Goal: Information Seeking & Learning: Find specific fact

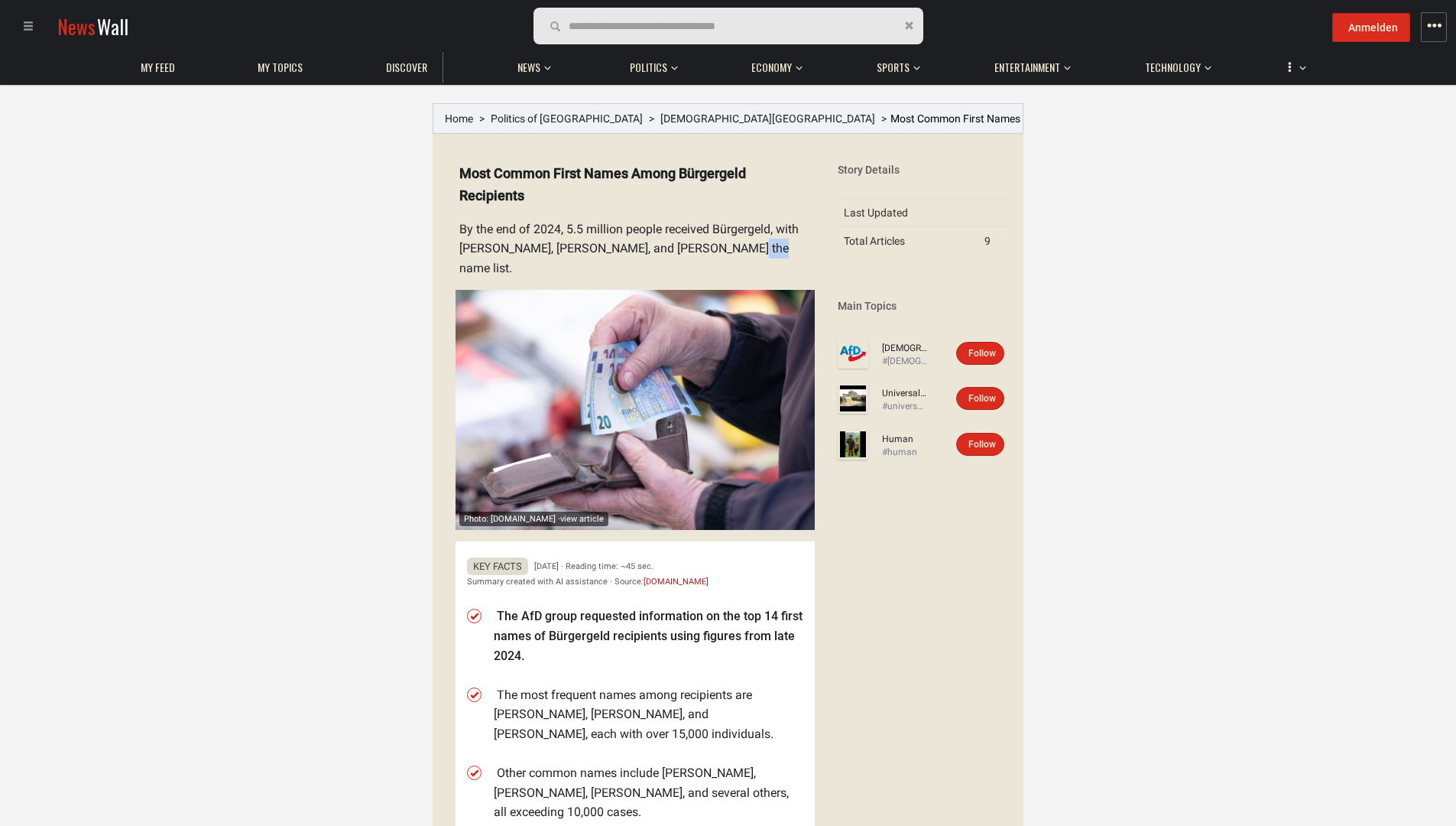
drag, startPoint x: 756, startPoint y: 246, endPoint x: 776, endPoint y: 248, distance: 20.1
click at [776, 248] on details "Photo: [DOMAIN_NAME] · view article Most Common First Names Among Bürgergeld Re…" at bounding box center [629, 678] width 371 height 1055
click at [572, 230] on details "Photo: [DOMAIN_NAME] · view article Most Common First Names Among Bürgergeld Re…" at bounding box center [629, 678] width 371 height 1055
click at [484, 227] on details "Photo: [DOMAIN_NAME] · view article Most Common First Names Among Bürgergeld Re…" at bounding box center [629, 678] width 371 height 1055
drag, startPoint x: 451, startPoint y: 227, endPoint x: 778, endPoint y: 250, distance: 327.8
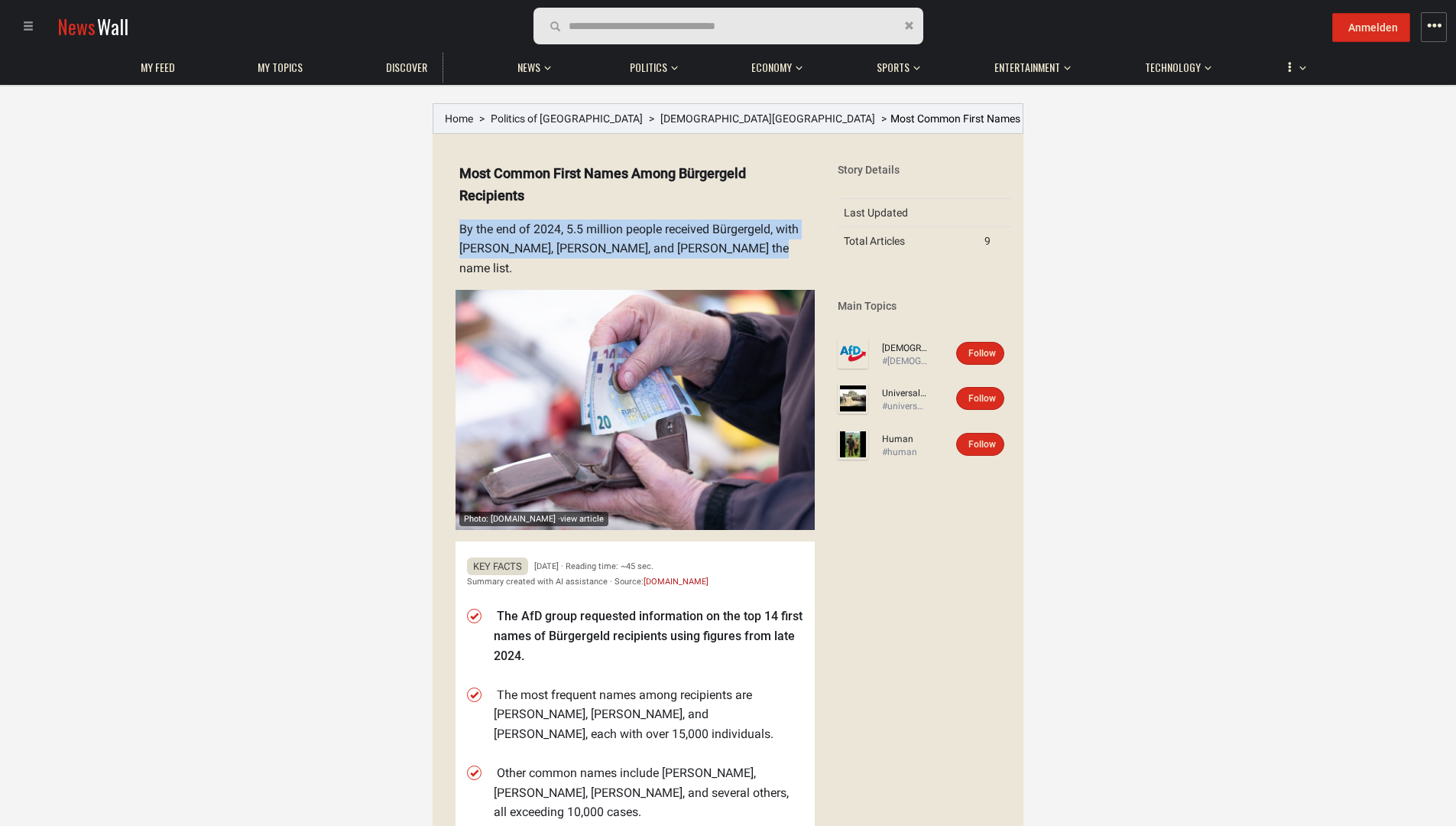
click at [778, 250] on details "Photo: [DOMAIN_NAME] · view article Most Common First Names Among Bürgergeld Re…" at bounding box center [629, 678] width 371 height 1055
copy div "By the end of 2024, 5.5 million people received Bürgergeld, with [PERSON_NAME],…"
click at [861, 564] on div "Story Details Last Updated Total Articles 9 Main Topics [DEMOGRAPHIC_DATA][GEOG…" at bounding box center [925, 695] width 197 height 1099
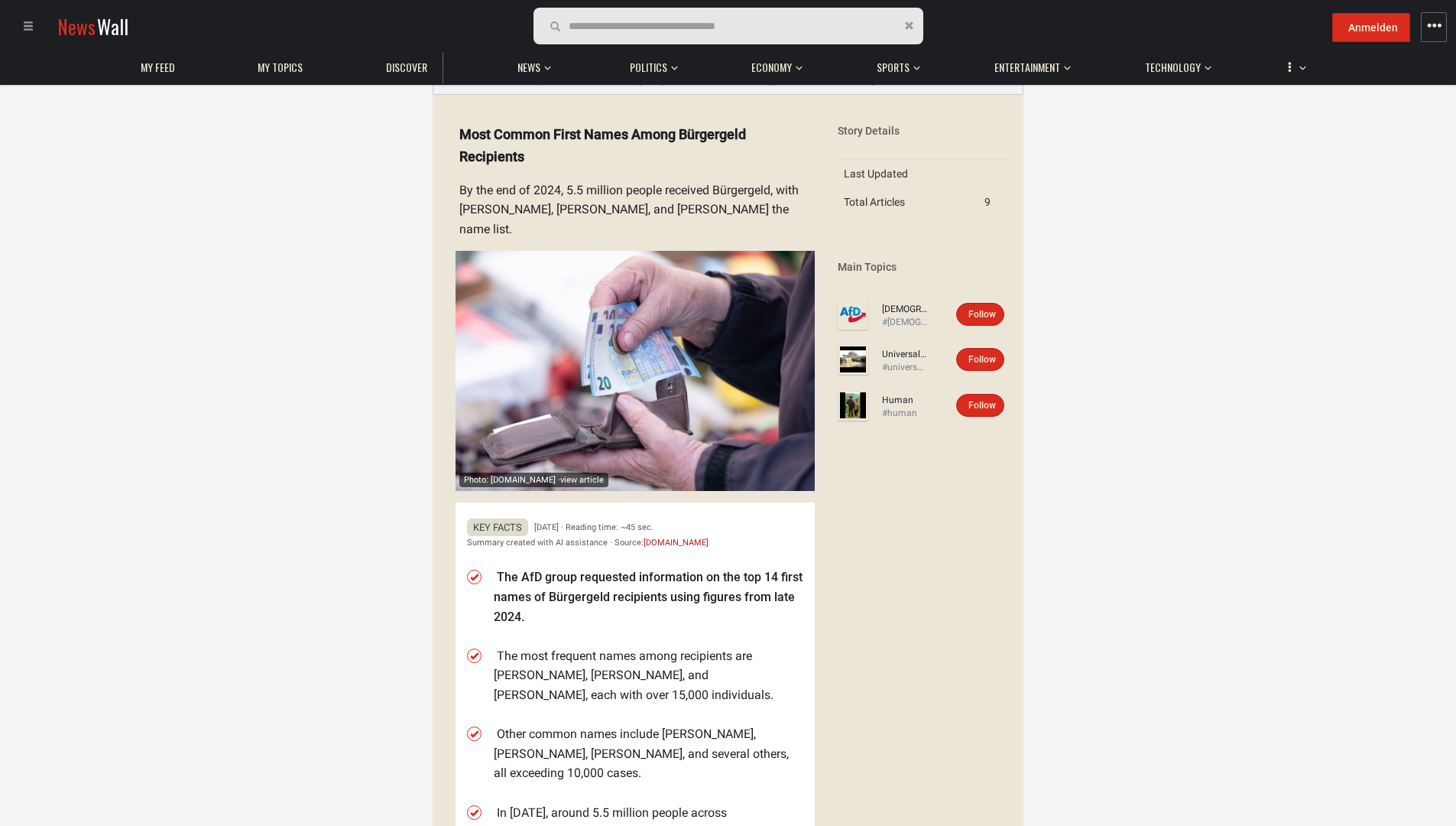
scroll to position [383, 0]
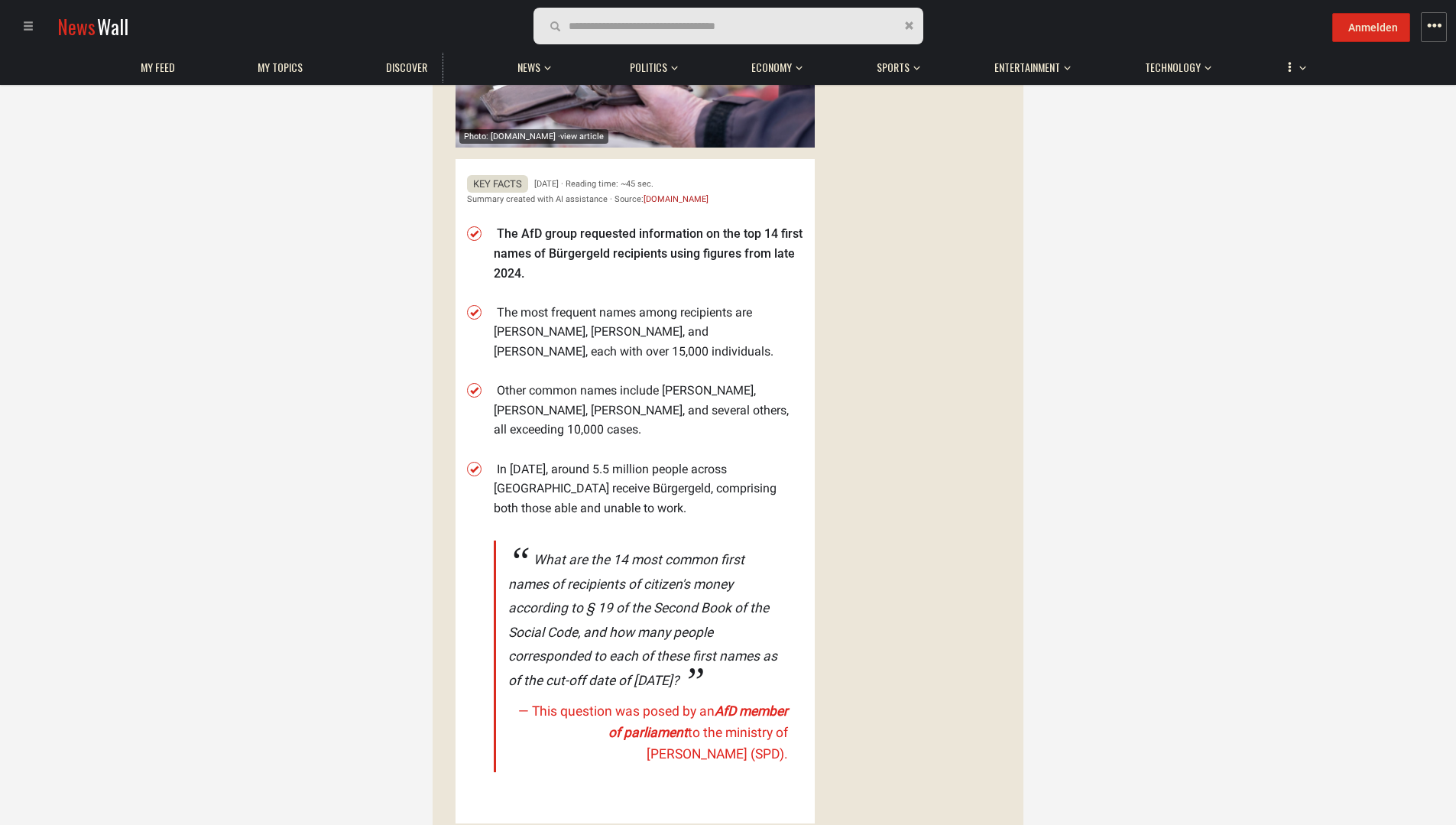
drag, startPoint x: 513, startPoint y: 213, endPoint x: 577, endPoint y: 216, distance: 64.1
click at [623, 272] on div "Key Facts [DATE] · Reading time: ~45 sec. Summary created with AI assistance · …" at bounding box center [635, 491] width 359 height 664
drag, startPoint x: 479, startPoint y: 306, endPoint x: 488, endPoint y: 300, distance: 10.8
click at [483, 302] on div "Key Facts [DATE] · Reading time: ~45 sec. Summary created with AI assistance · …" at bounding box center [635, 491] width 359 height 664
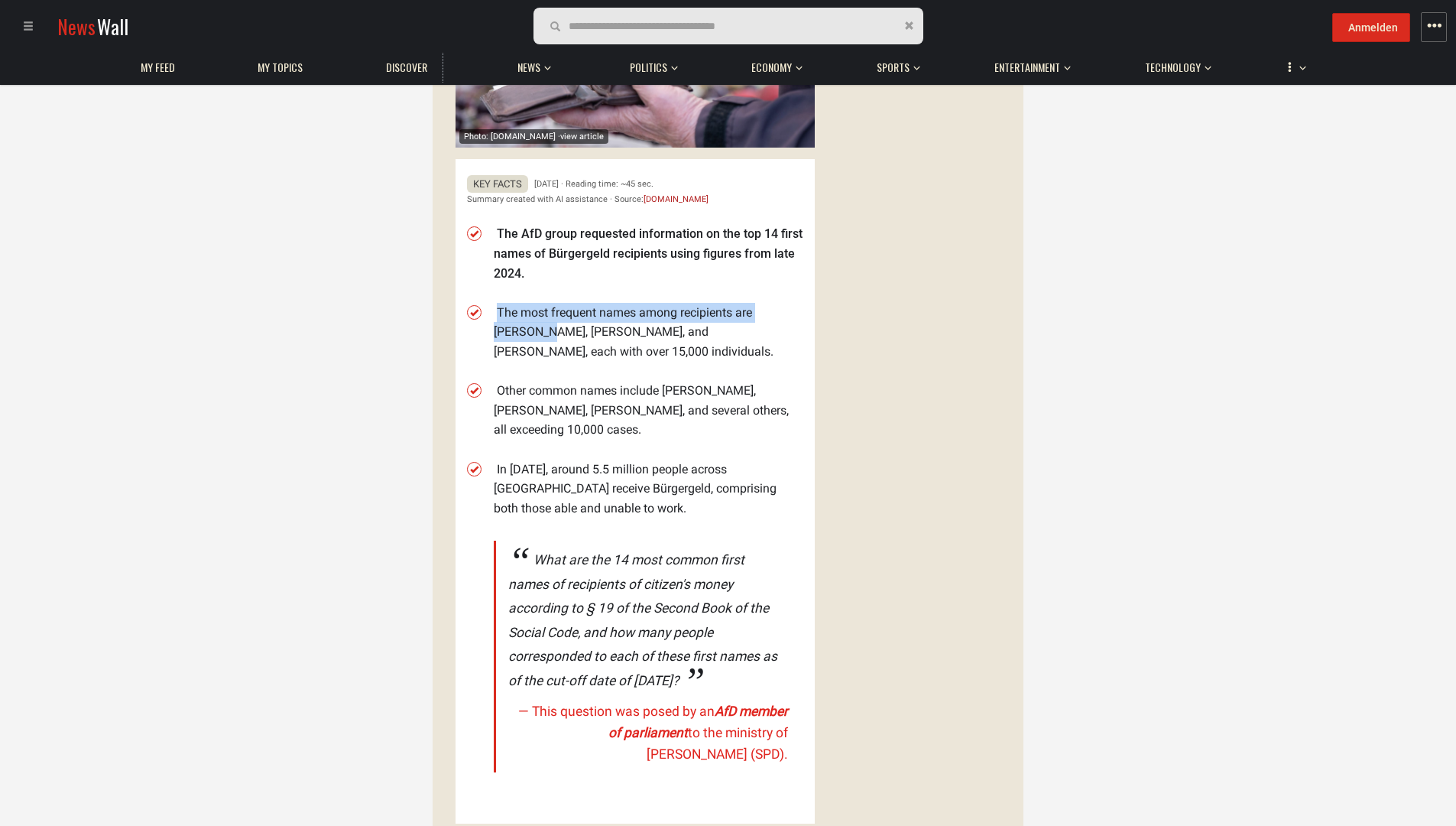
click at [495, 302] on li "The most frequent names among recipients are [PERSON_NAME], [PERSON_NAME], and …" at bounding box center [648, 332] width 309 height 59
drag, startPoint x: 489, startPoint y: 292, endPoint x: 802, endPoint y: 310, distance: 313.5
click at [818, 313] on div "Berliner Zeitung Grade: B- [DATE] Auto-Translation Login Always translate Login…" at bounding box center [629, 301] width 393 height 1062
click at [891, 610] on div "Story Details Last Updated Total Articles 9 Main Topics [DEMOGRAPHIC_DATA][GEOG…" at bounding box center [925, 312] width 197 height 1099
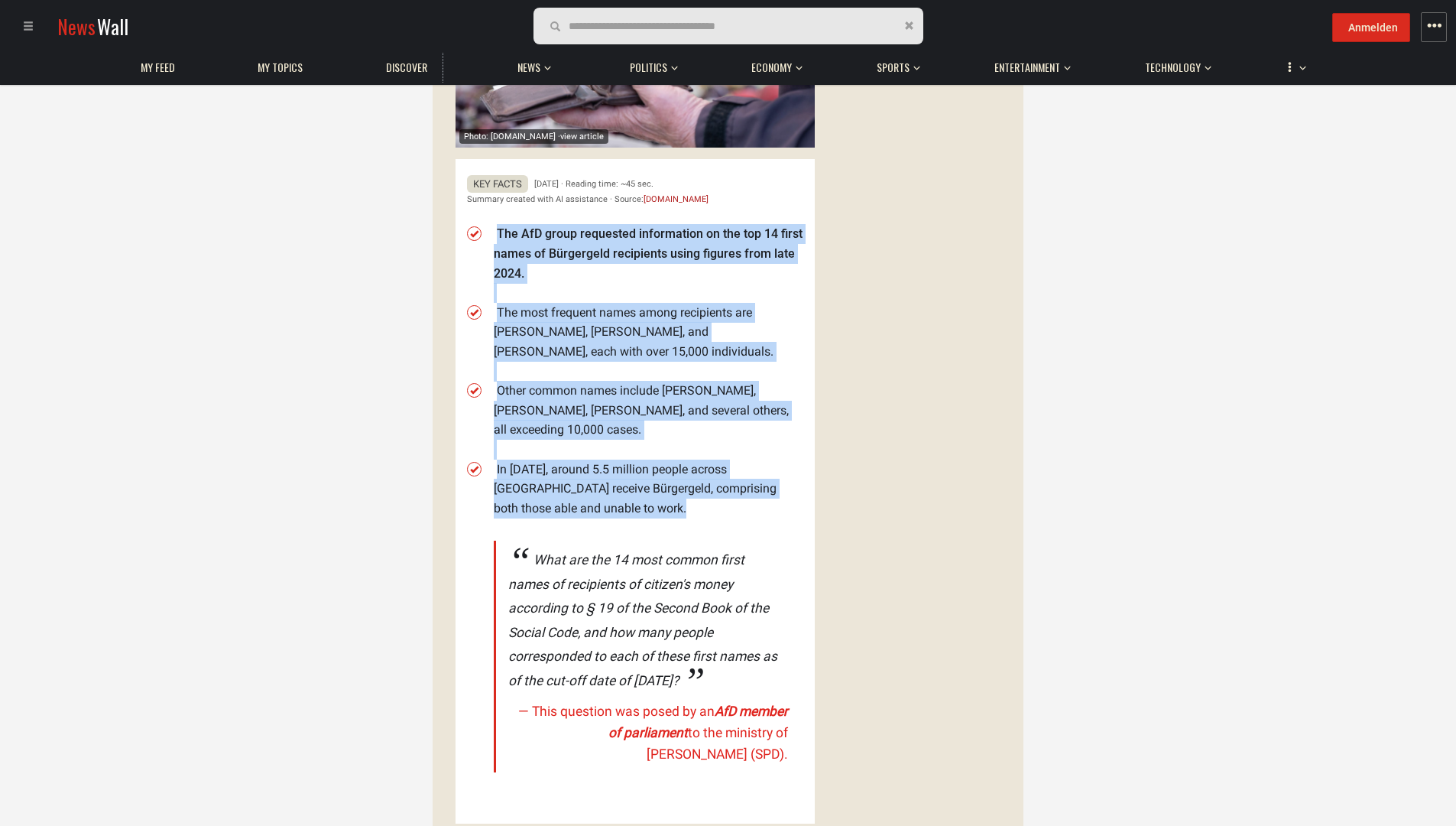
drag, startPoint x: 501, startPoint y: 209, endPoint x: 734, endPoint y: 417, distance: 312.3
click at [773, 468] on ul "The AfD group requested information on the top 14 first names of Bürgergeld rec…" at bounding box center [648, 509] width 309 height 590
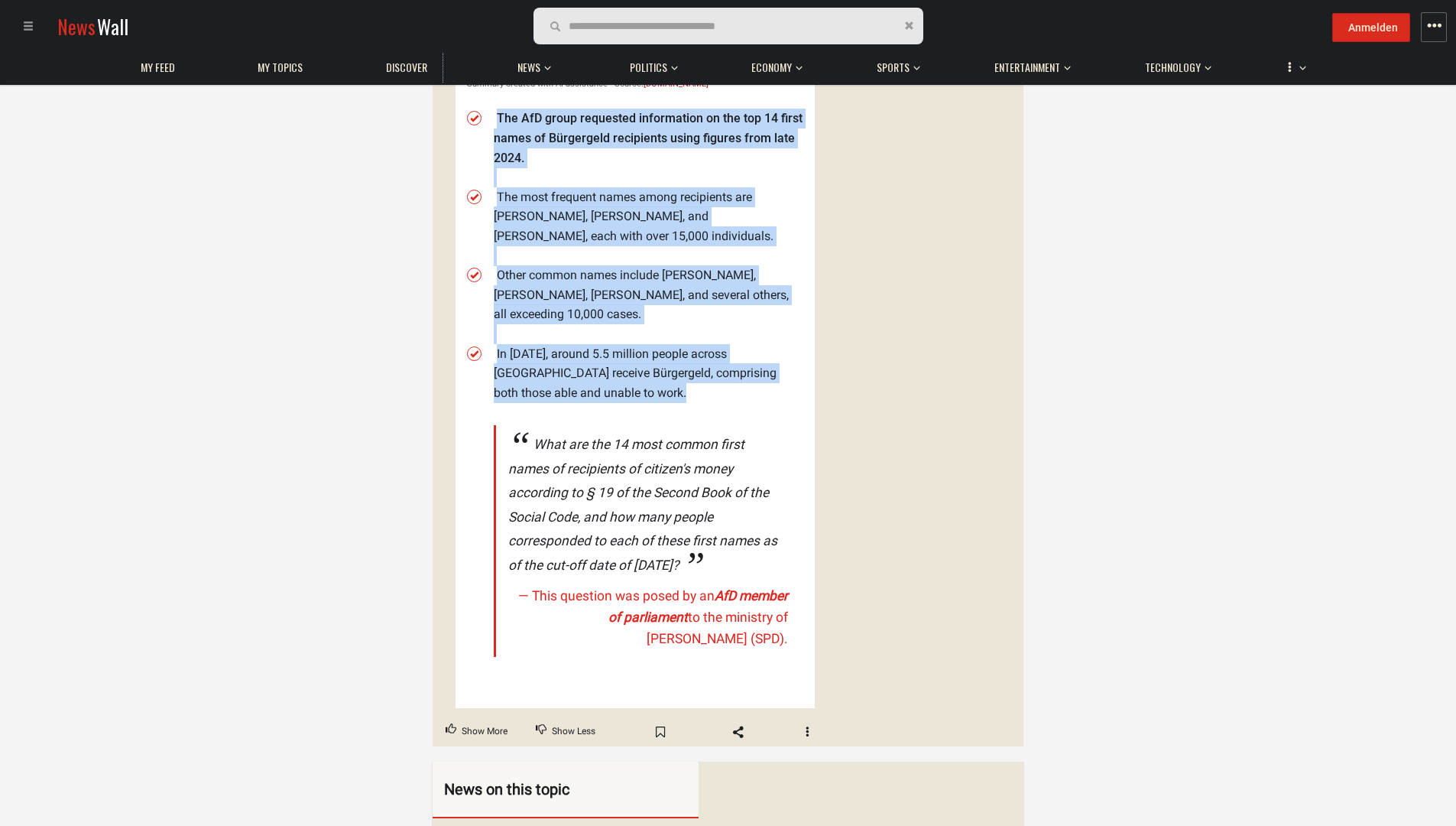
scroll to position [612, 0]
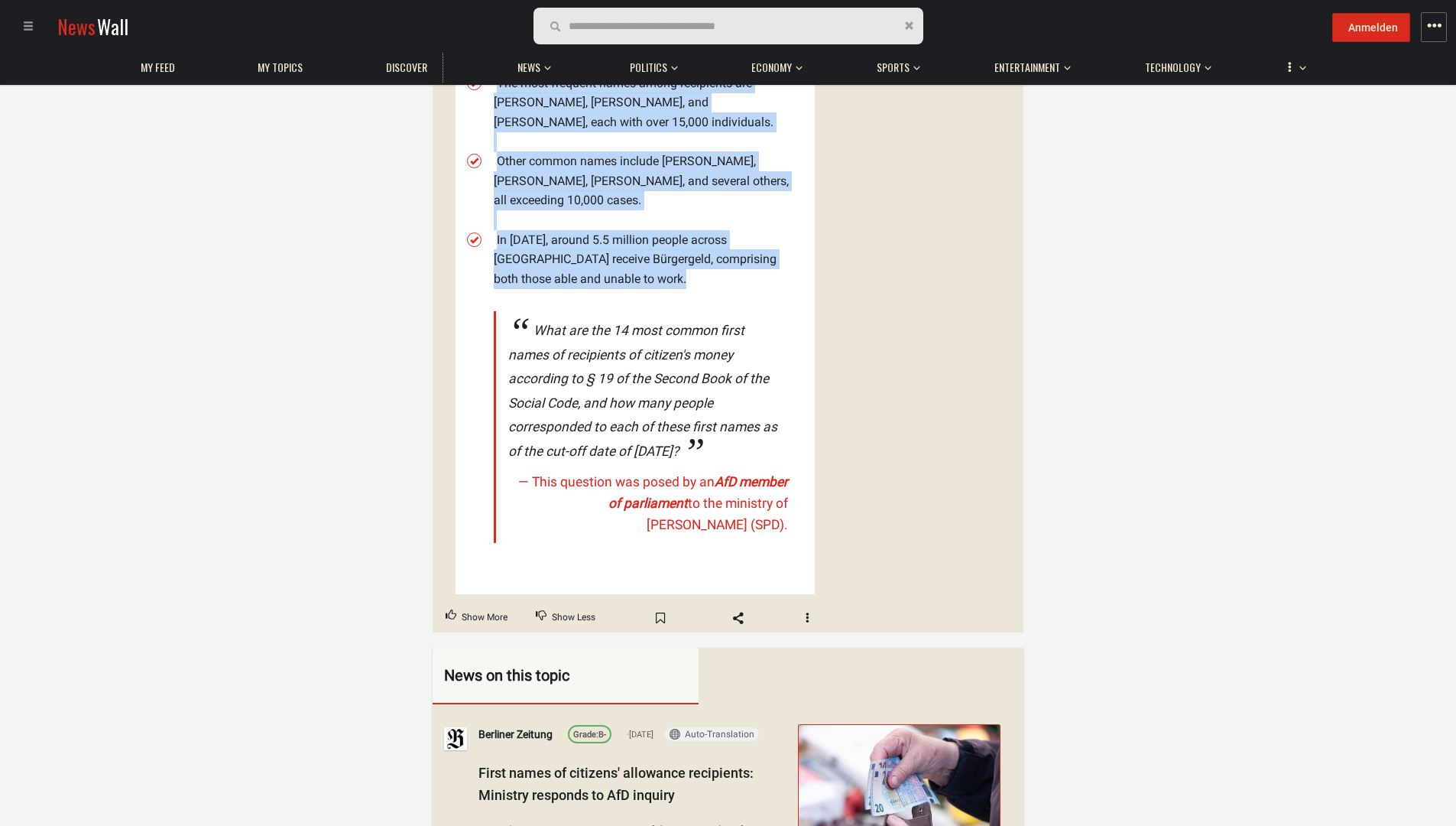
copy ul "The AfD group requested information on the top 14 first names of Bürgergeld rec…"
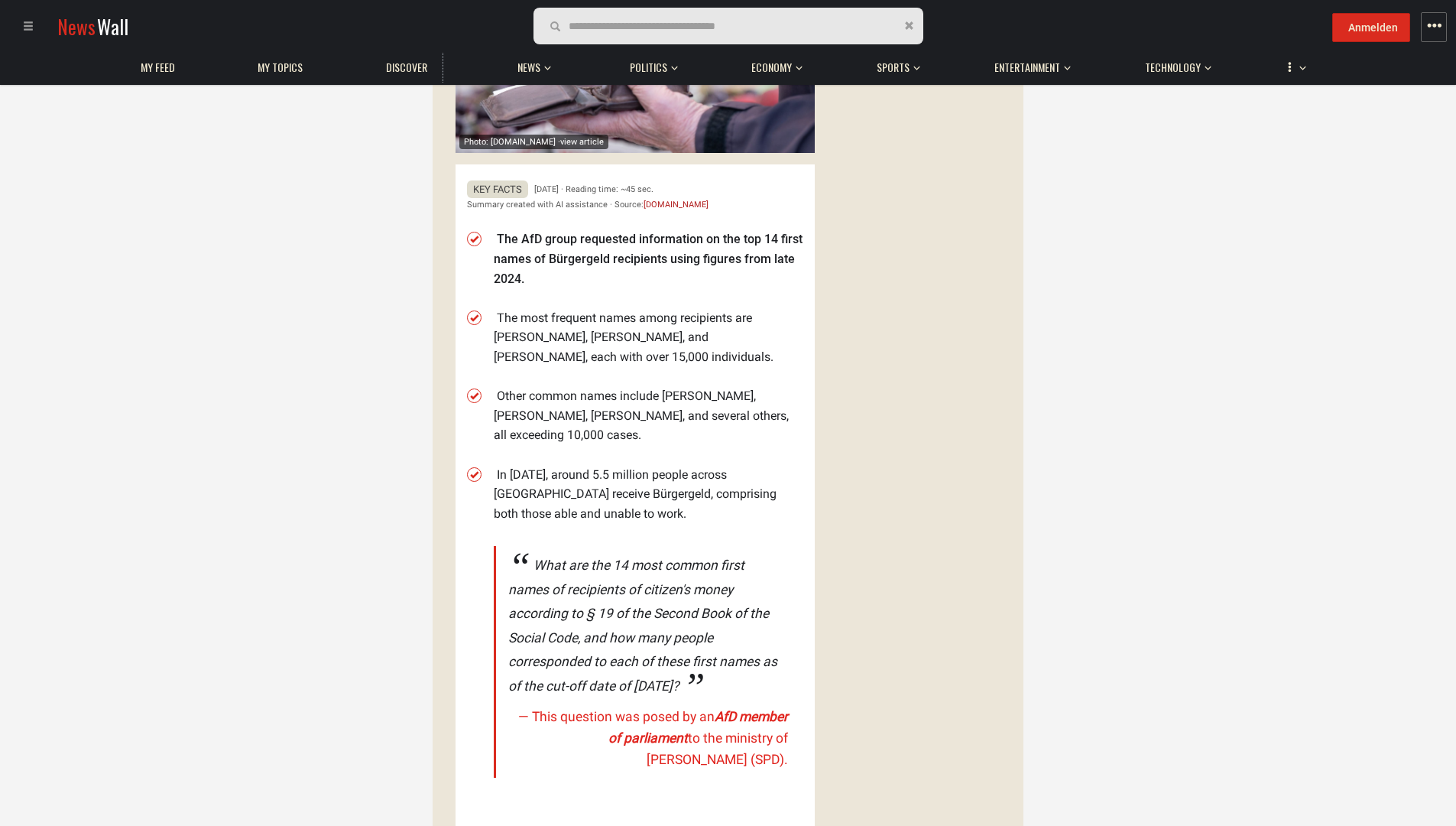
scroll to position [229, 0]
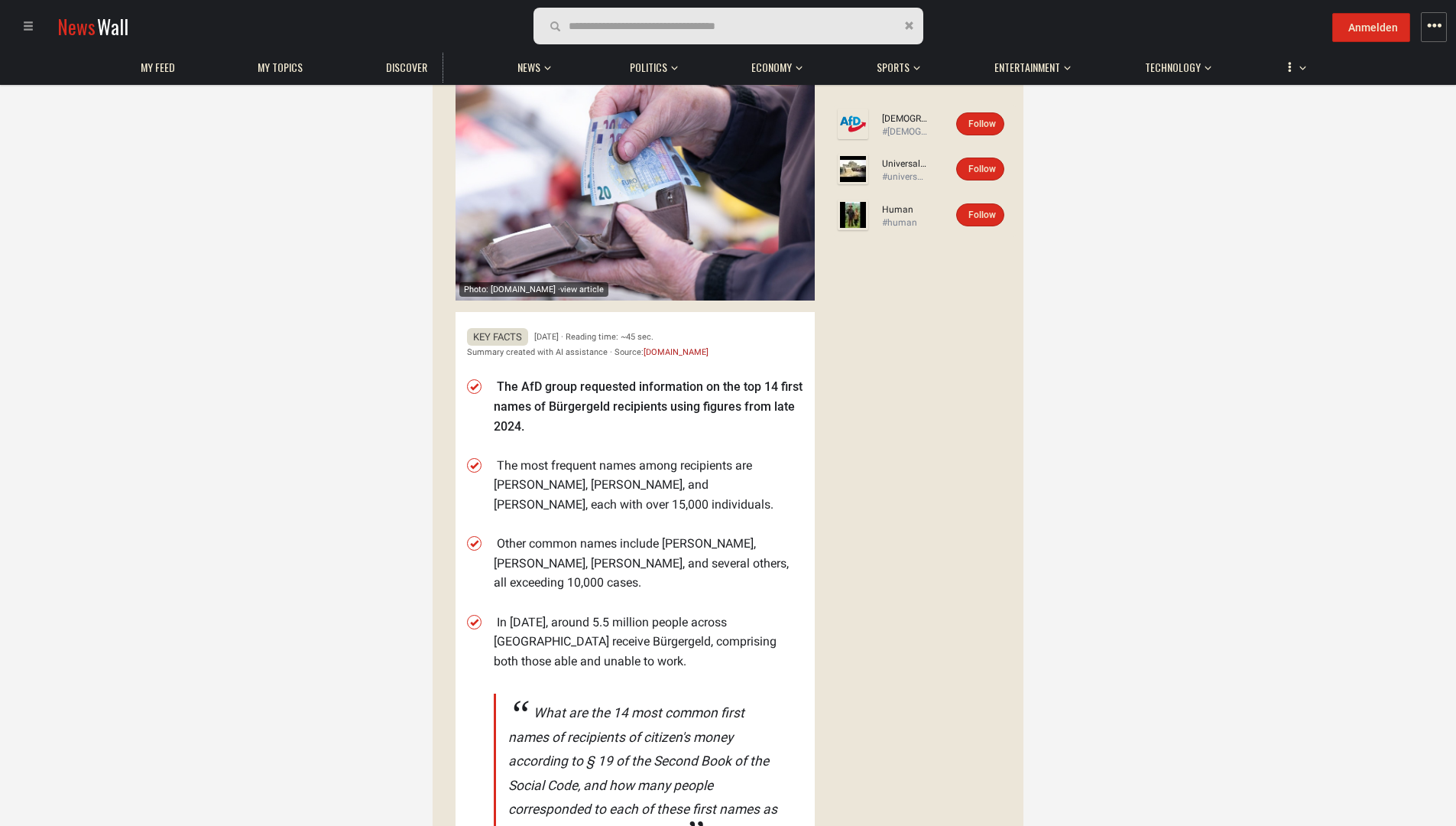
click at [614, 613] on li "In [DATE], around 5.5 million people across [GEOGRAPHIC_DATA] receive Bürgergel…" at bounding box center [648, 642] width 309 height 59
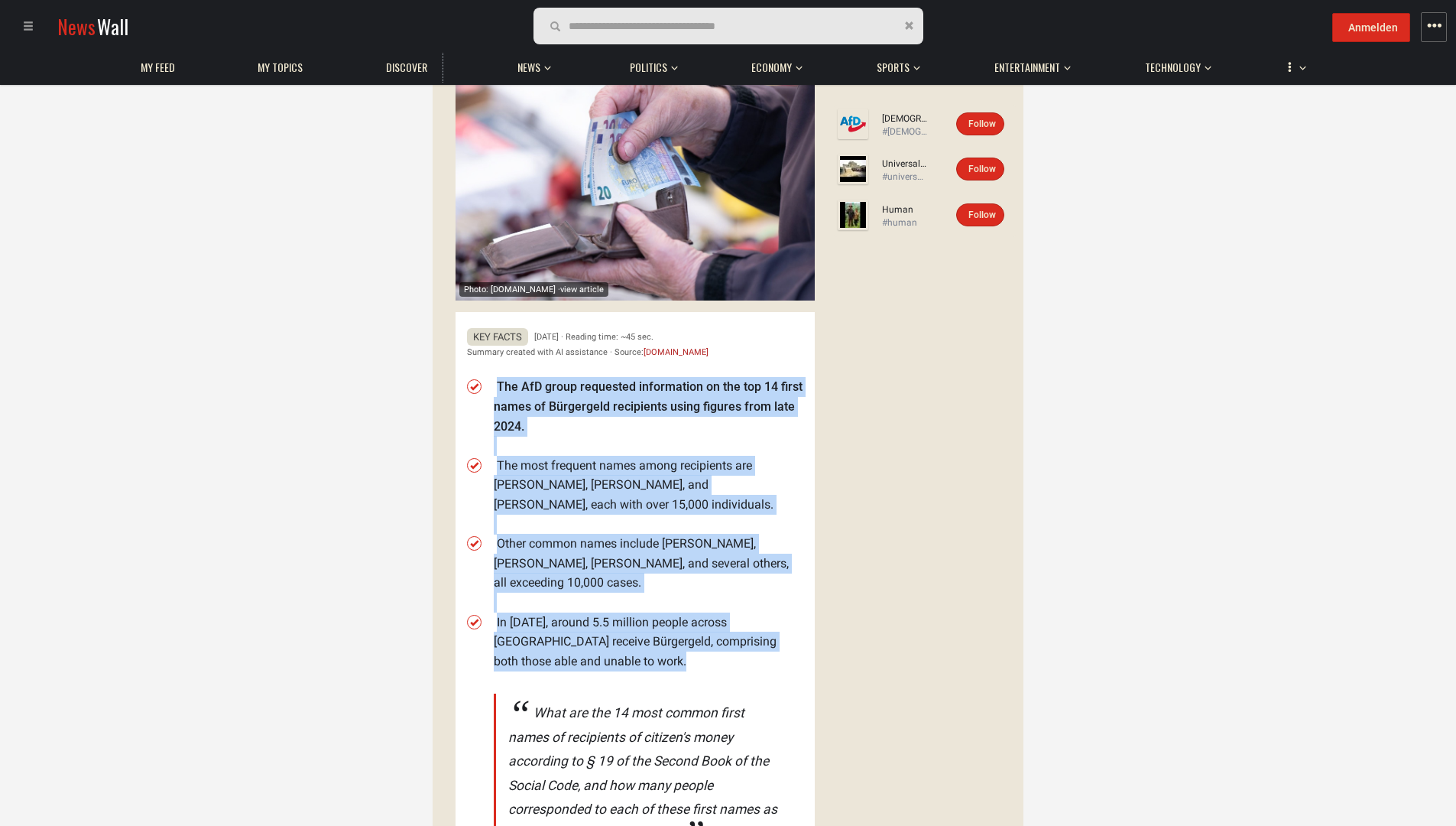
drag, startPoint x: 568, startPoint y: 569, endPoint x: 493, endPoint y: 356, distance: 225.8
click at [493, 356] on div "Key Facts [DATE] · Reading time: ~45 sec. Summary created with AI assistance · …" at bounding box center [635, 644] width 359 height 665
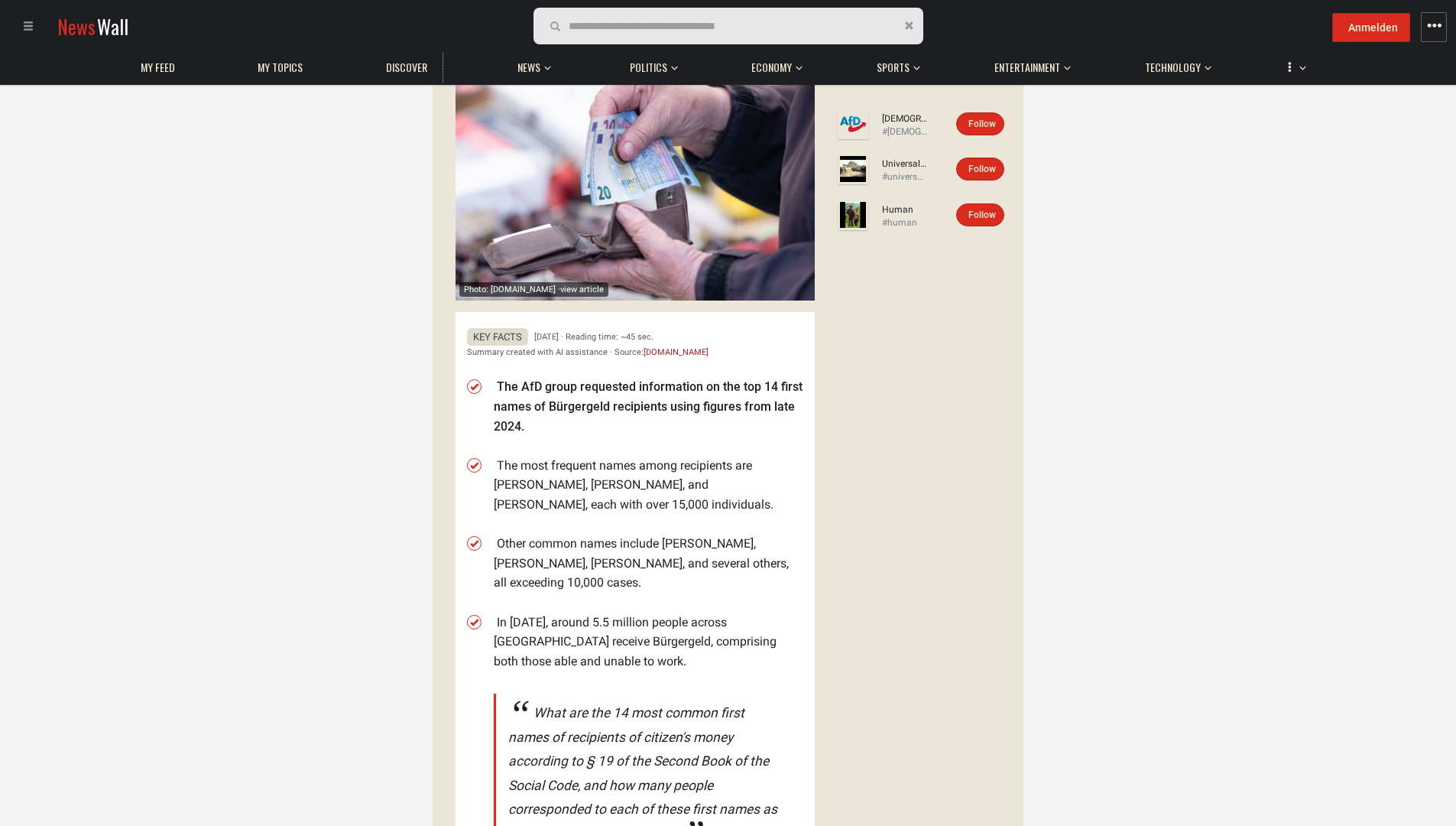
click at [983, 469] on div "Story Details Last Updated Total Articles 9 Main Topics [DEMOGRAPHIC_DATA][GEOG…" at bounding box center [925, 466] width 197 height 1099
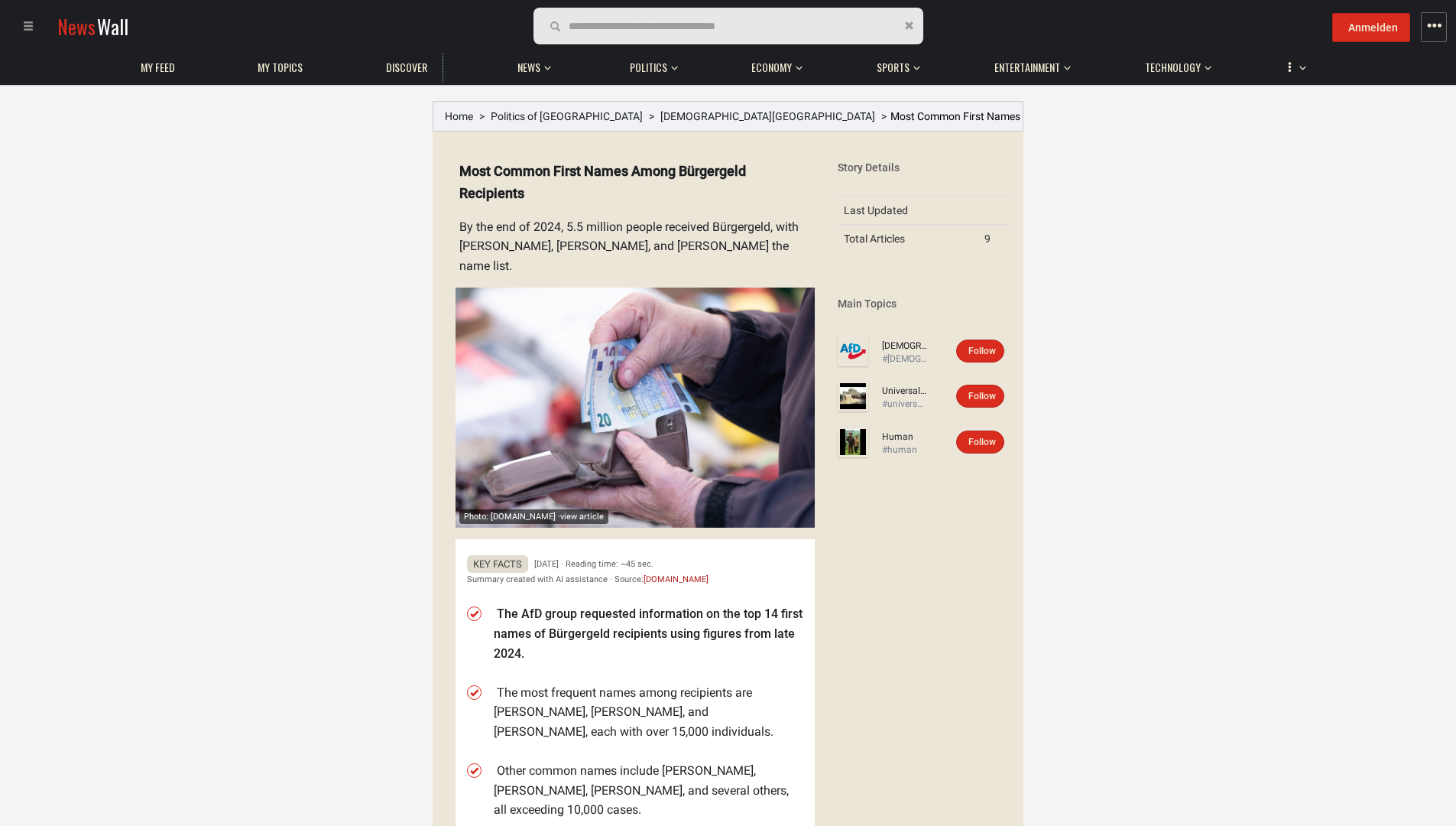
scroll to position [0, 0]
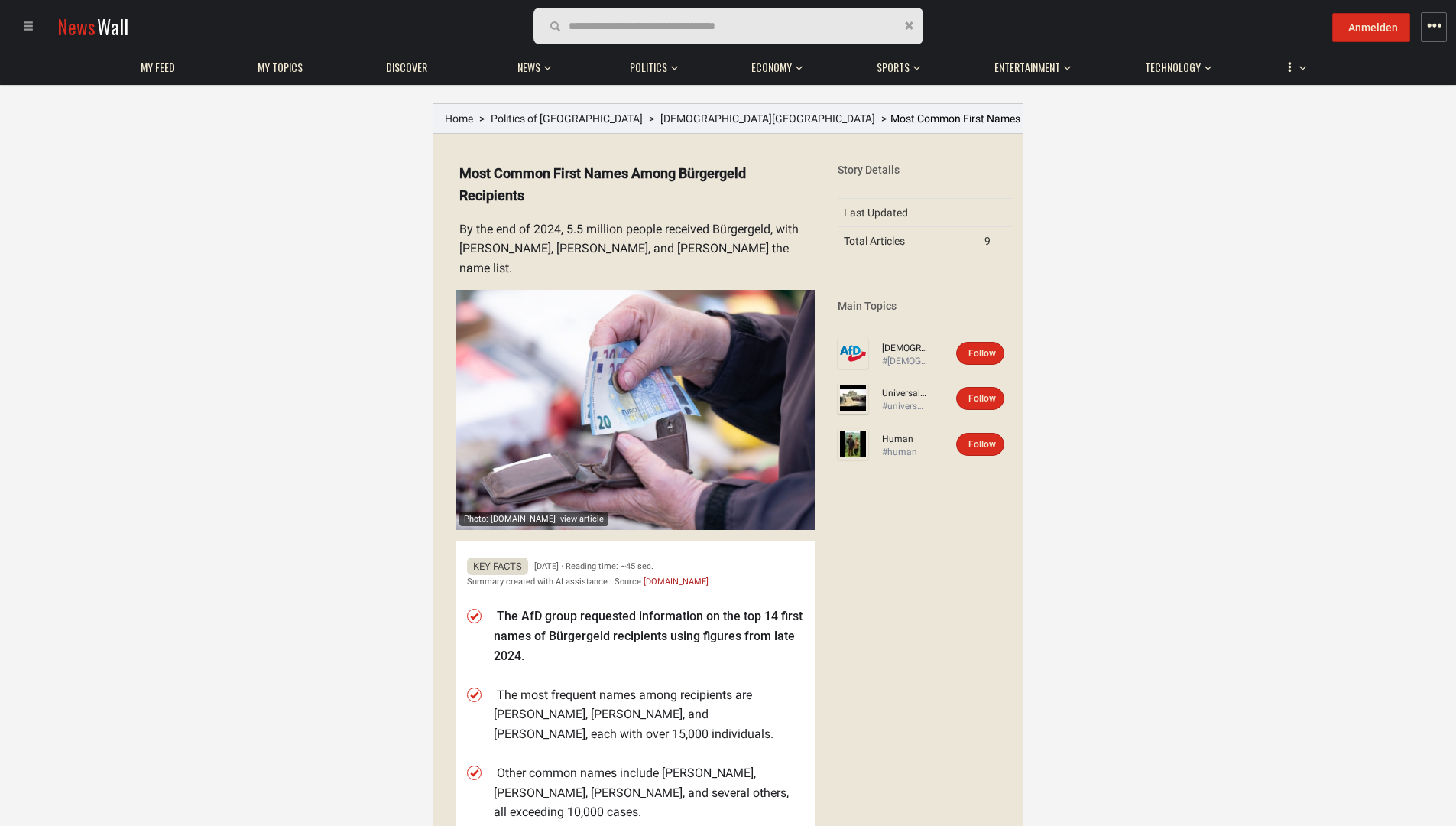
drag, startPoint x: 779, startPoint y: 249, endPoint x: 794, endPoint y: 254, distance: 15.8
click at [794, 254] on details "Photo: [DOMAIN_NAME] · view article Most Common First Names Among Bürgergeld Re…" at bounding box center [629, 678] width 371 height 1055
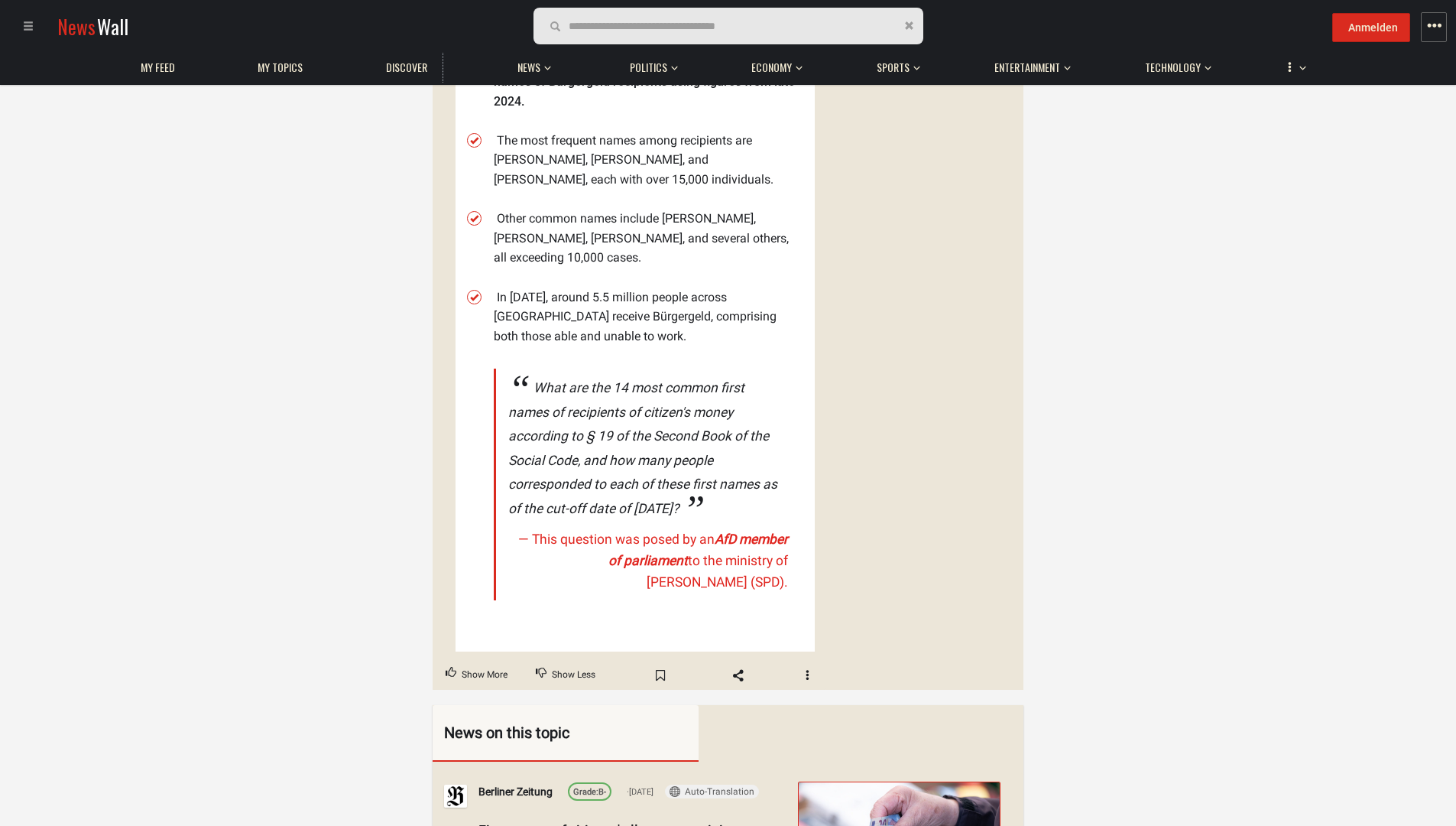
scroll to position [612, 0]
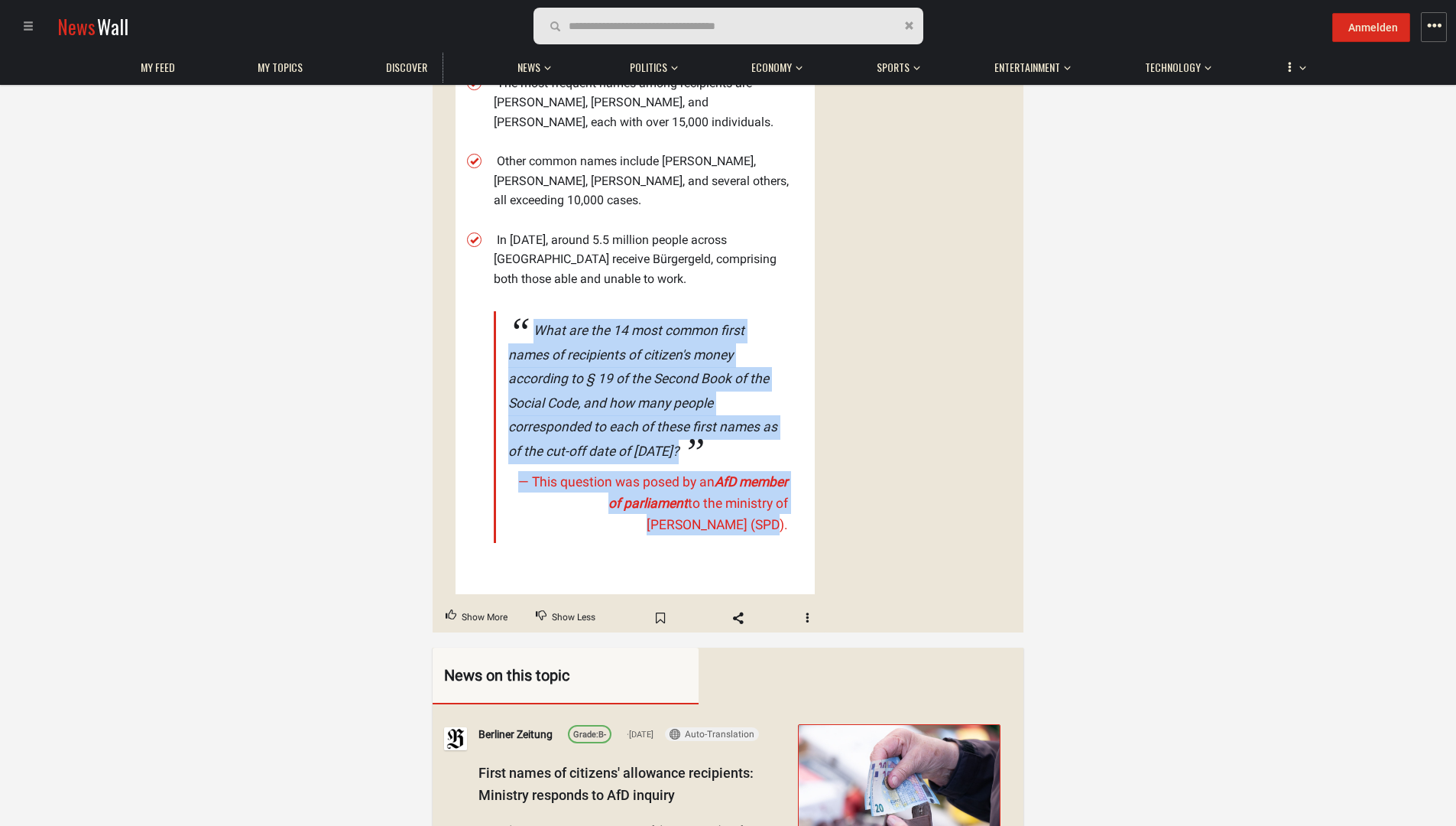
drag, startPoint x: 798, startPoint y: 465, endPoint x: 511, endPoint y: 264, distance: 350.4
click at [511, 311] on blockquote "What are the 14 most common first names of recipients of citizen's money accord…" at bounding box center [648, 427] width 309 height 232
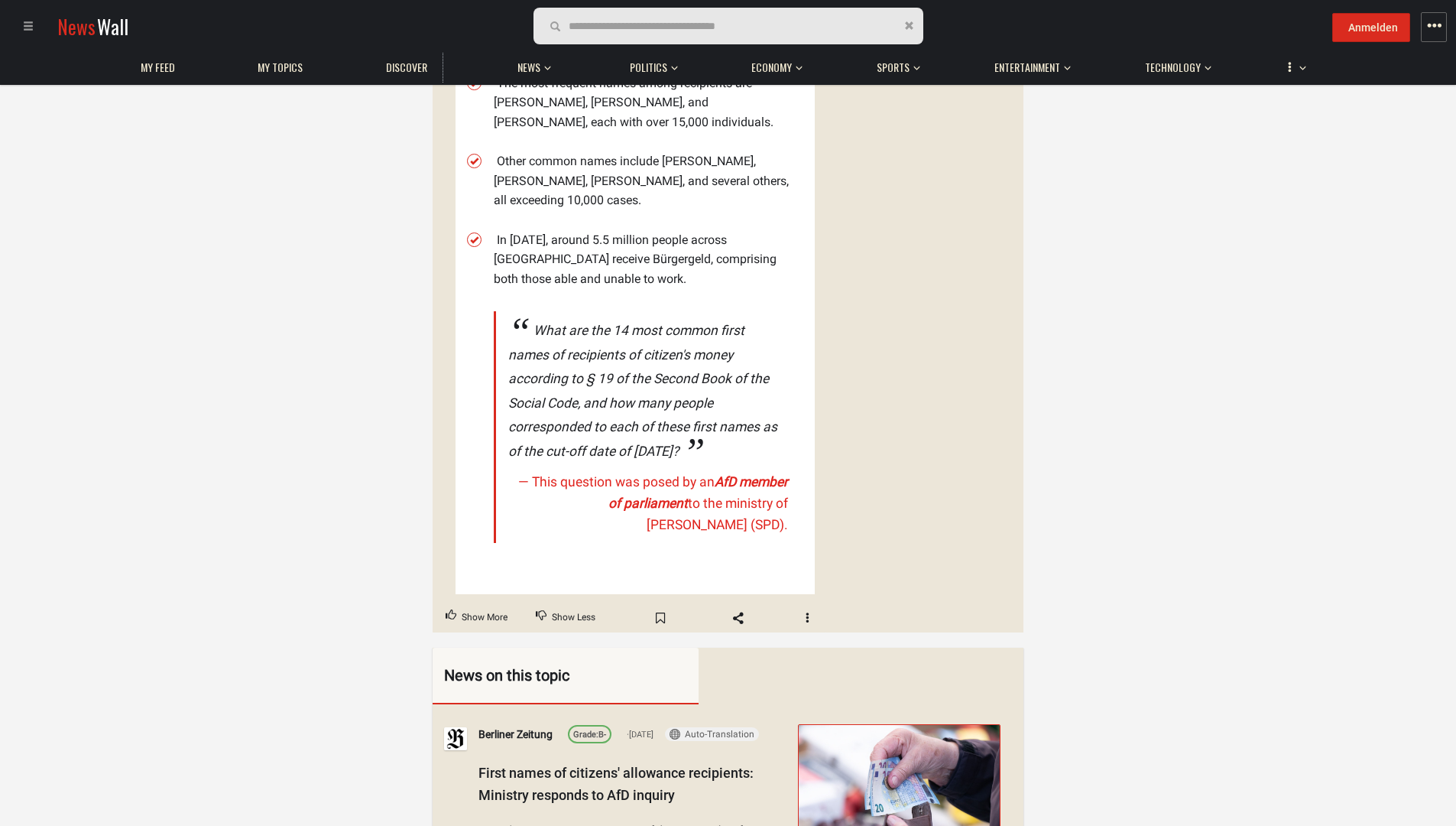
click at [960, 458] on div "Story Details Last Updated Total Articles 9 Main Topics [DEMOGRAPHIC_DATA][GEOG…" at bounding box center [925, 83] width 197 height 1099
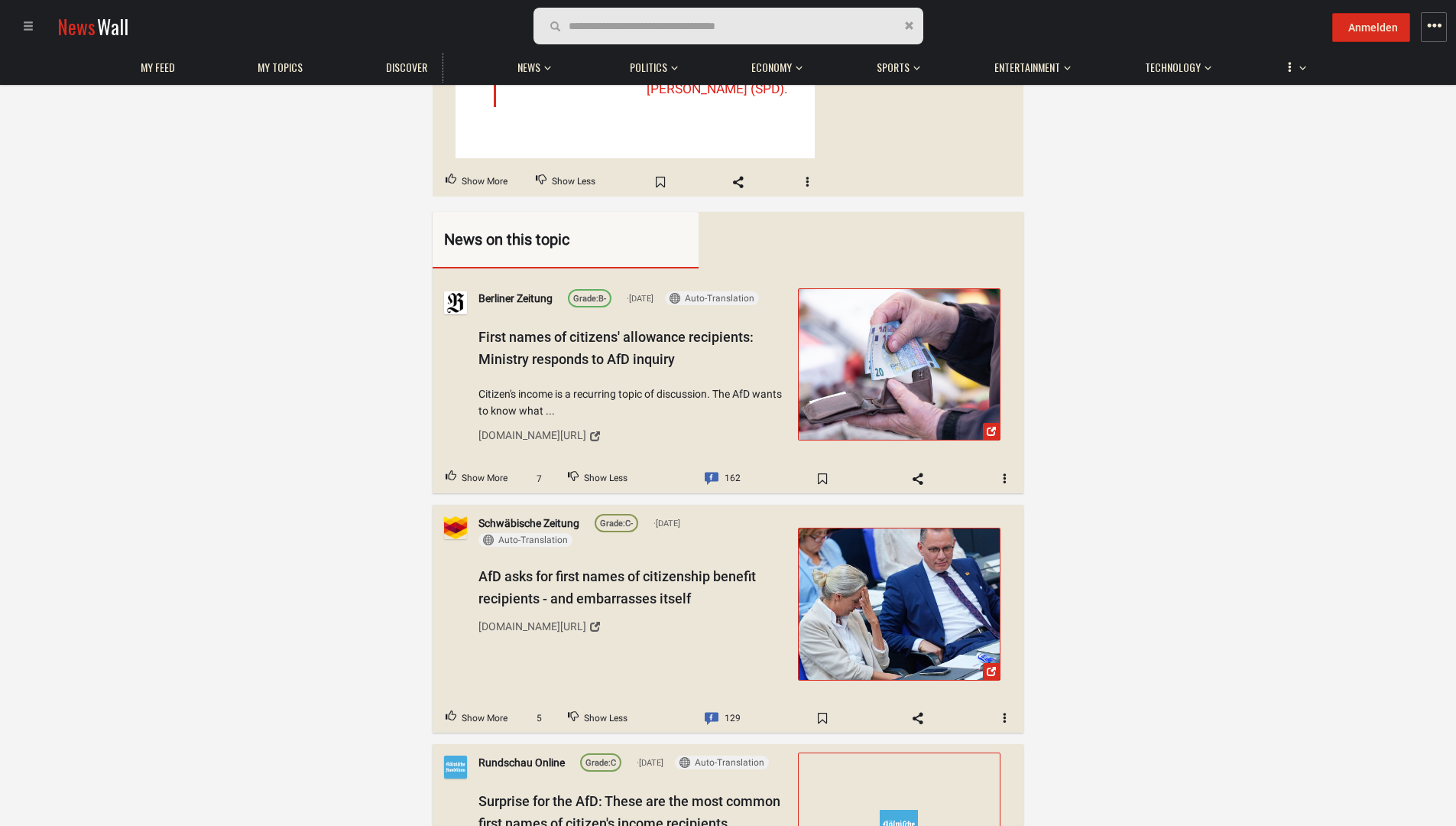
scroll to position [1070, 0]
